Goal: Transaction & Acquisition: Book appointment/travel/reservation

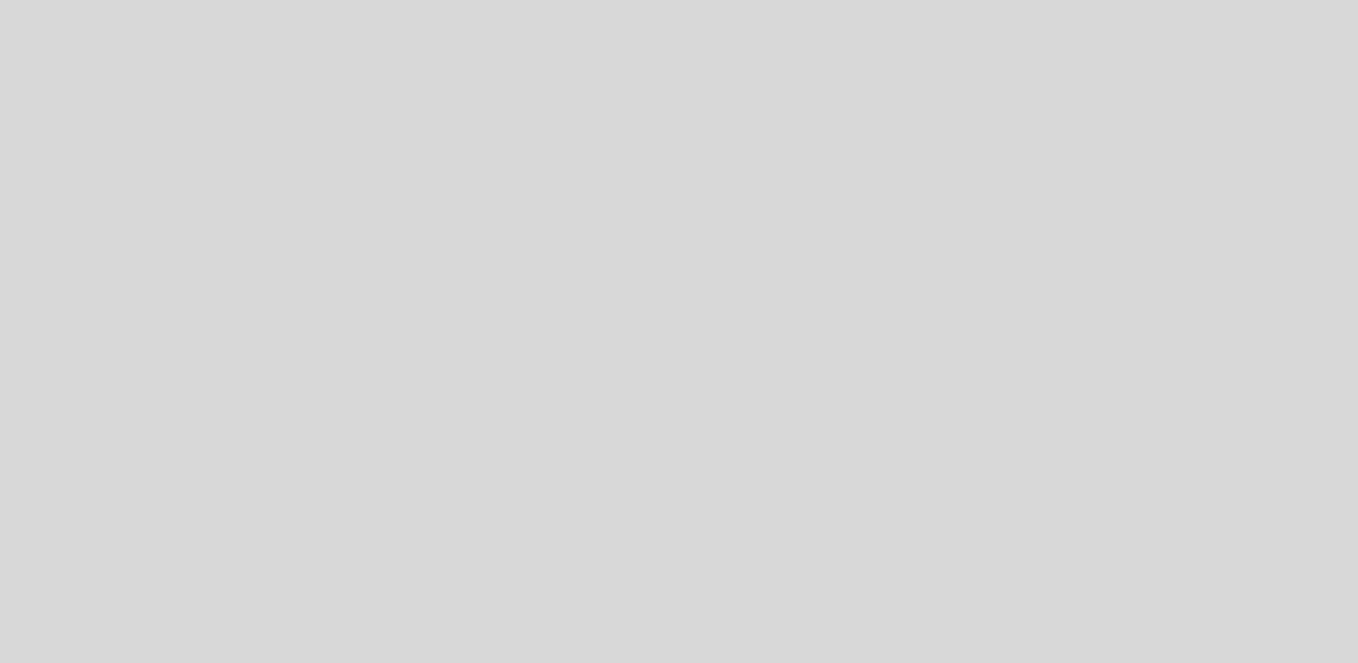
select select "es"
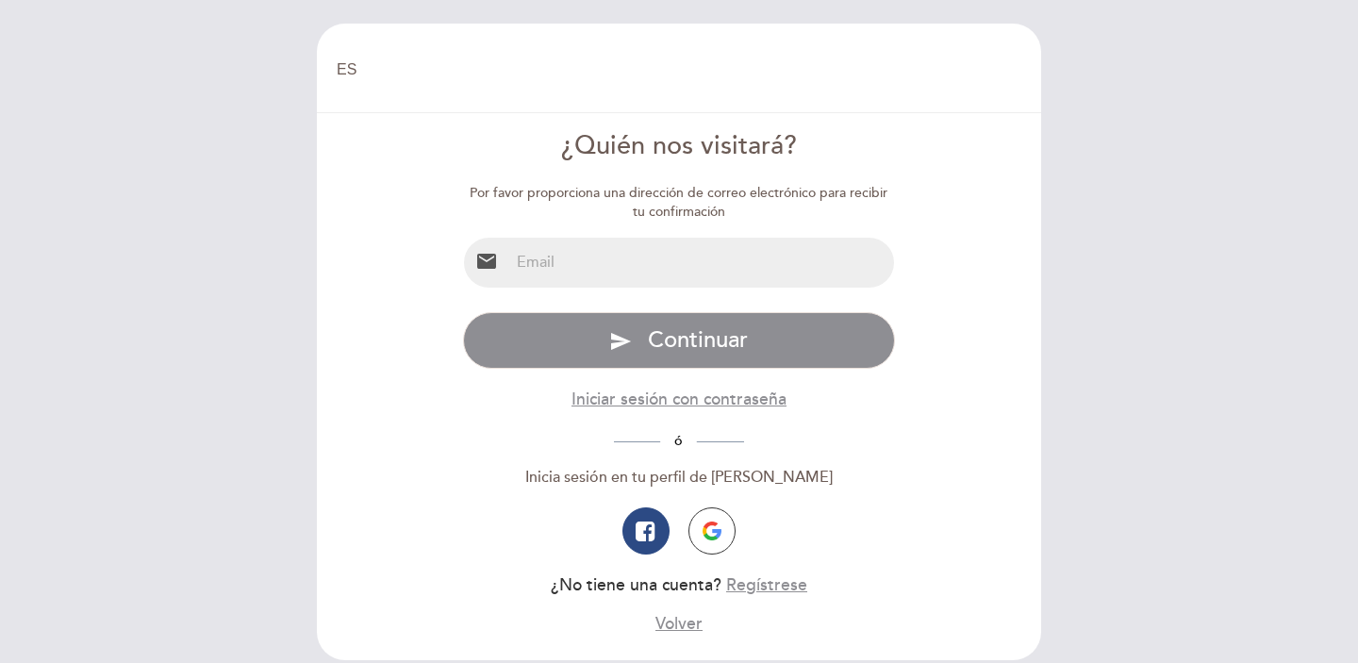
click at [762, 258] on input "email" at bounding box center [702, 263] width 386 height 50
type input "[EMAIL_ADDRESS][PERSON_NAME][DOMAIN_NAME]"
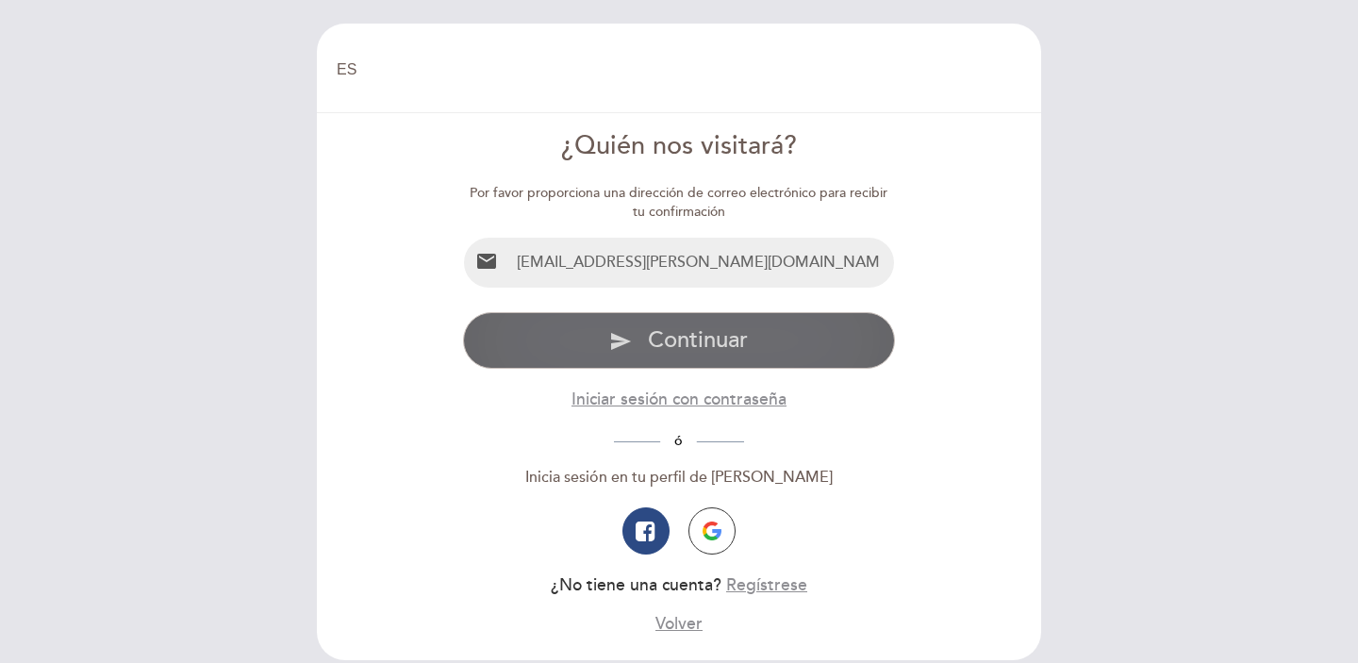
click at [716, 342] on span "Continuar" at bounding box center [698, 339] width 100 height 27
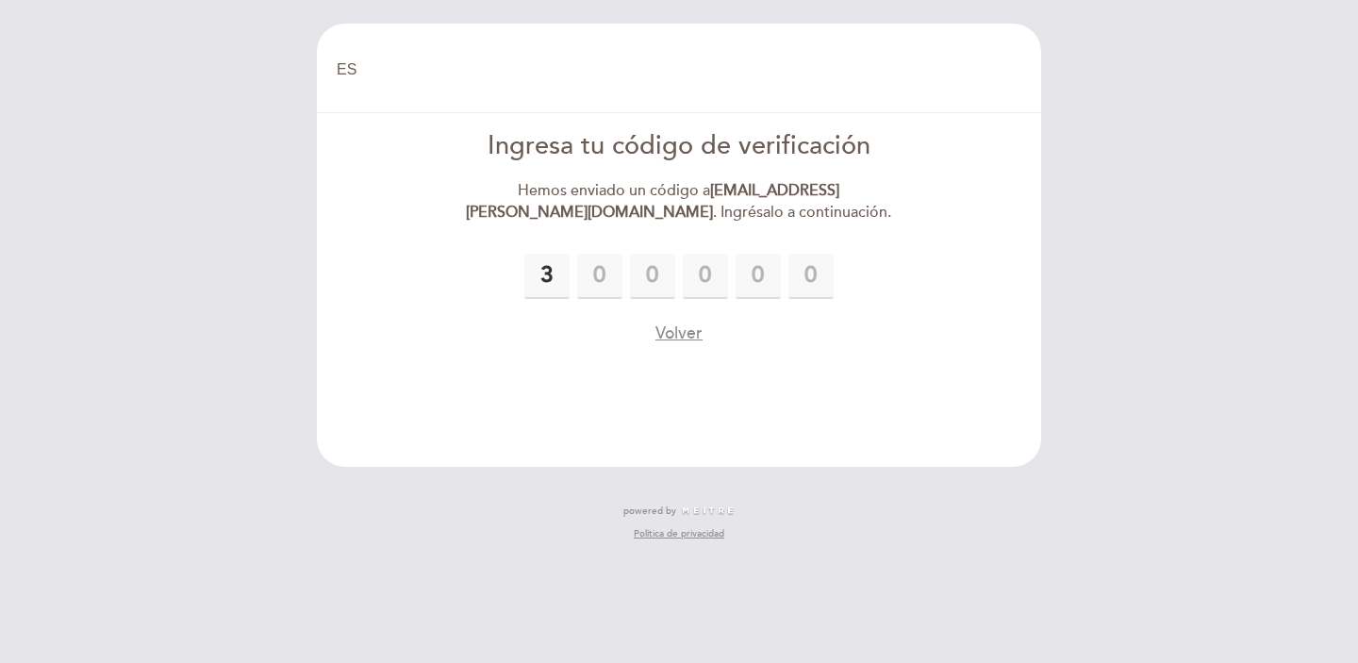
type input "3"
type input "6"
type input "4"
type input "8"
type input "3"
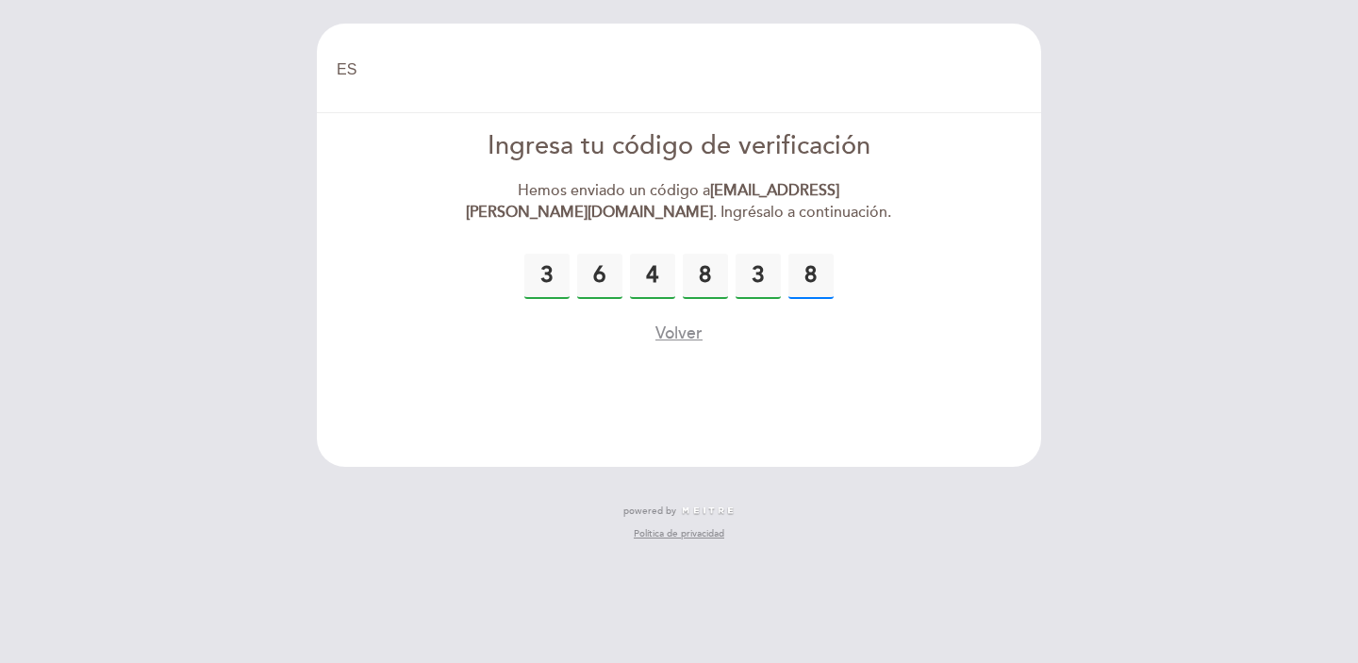
type input "8"
